Goal: Navigation & Orientation: Find specific page/section

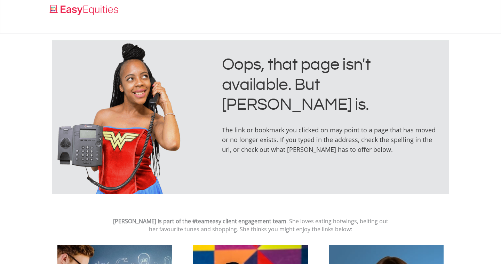
click at [101, 10] on img "Home page" at bounding box center [84, 9] width 73 height 11
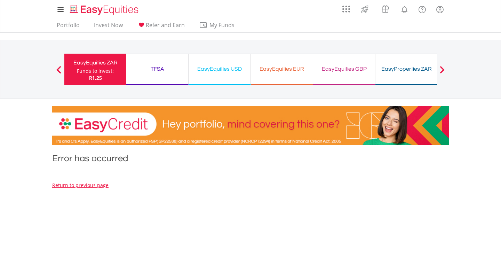
click at [96, 186] on link "Return to previous page" at bounding box center [80, 185] width 56 height 7
click at [89, 188] on link "Return to previous page" at bounding box center [80, 185] width 56 height 7
click at [157, 67] on div "TFSA" at bounding box center [157, 69] width 54 height 10
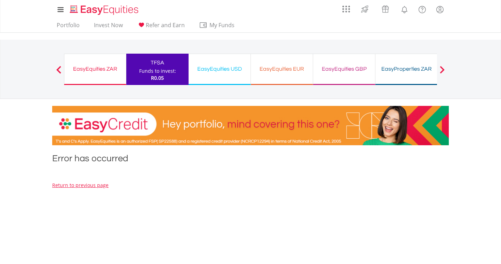
click at [223, 68] on div "EasyEquities USD" at bounding box center [220, 69] width 54 height 10
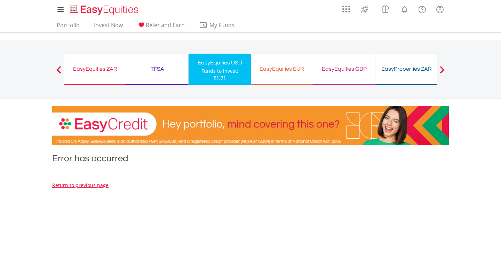
click at [110, 69] on div "EasyEquities ZAR" at bounding box center [95, 69] width 53 height 10
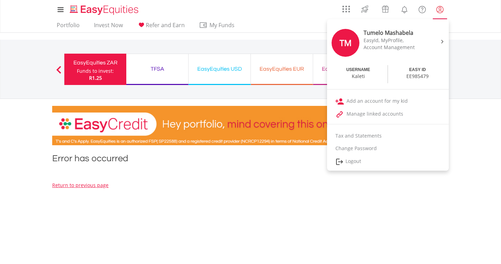
click at [444, 42] on img at bounding box center [442, 42] width 2 height 4
click at [376, 101] on link "Add an account for my kid" at bounding box center [388, 101] width 122 height 13
